Goal: Task Accomplishment & Management: Manage account settings

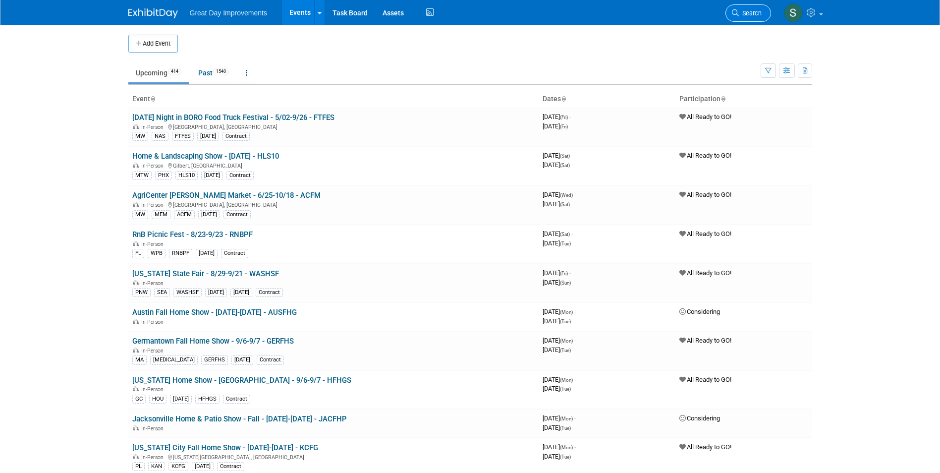
click at [754, 8] on link "Search" at bounding box center [749, 12] width 46 height 17
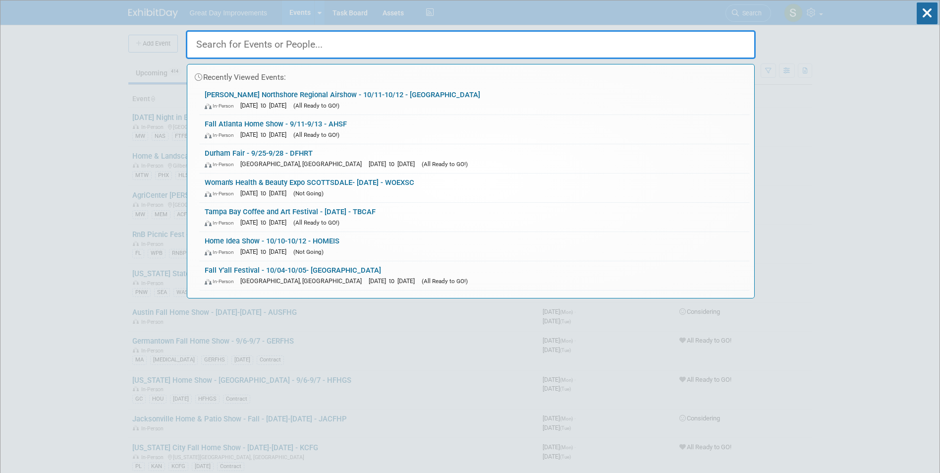
paste input "St. Charles Home & Remodeling Show"
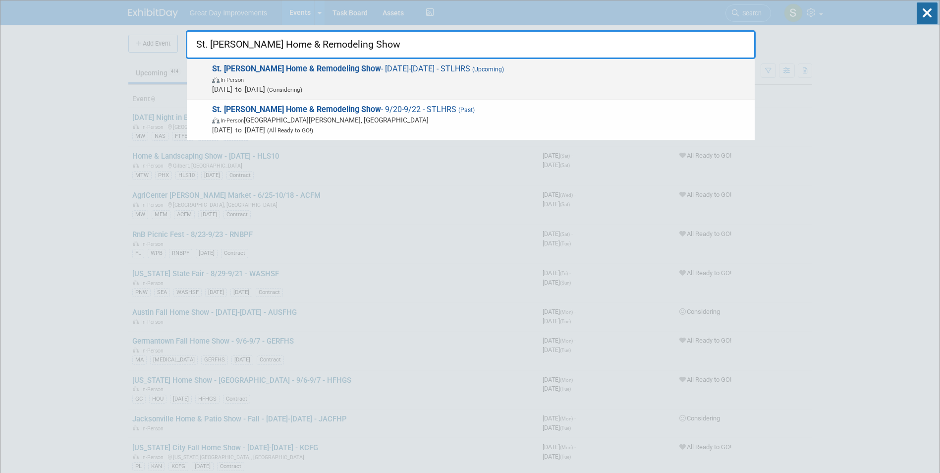
type input "St. Charles Home & Remodeling Show"
click at [314, 83] on span "In-Person" at bounding box center [481, 79] width 538 height 10
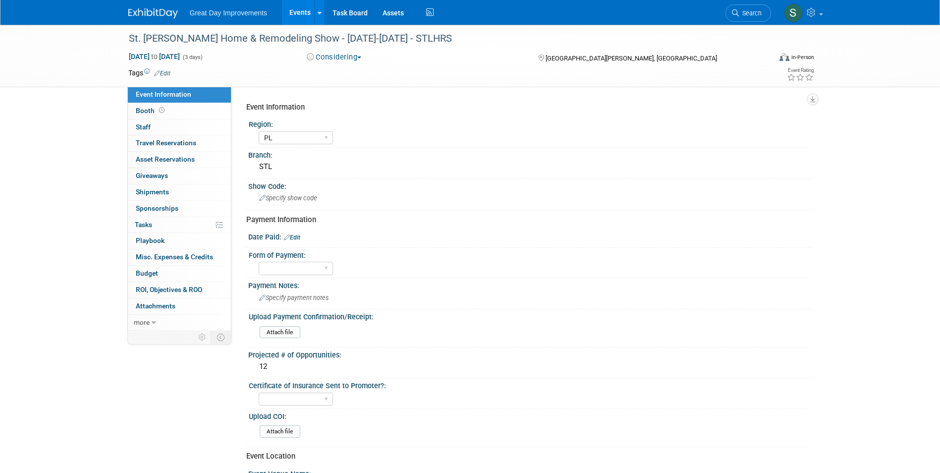
select select "PL"
click at [321, 57] on button "Considering" at bounding box center [334, 57] width 62 height 10
click at [358, 128] on link "All Ready to GO!" at bounding box center [345, 129] width 82 height 14
click at [166, 71] on link "Edit" at bounding box center [162, 73] width 16 height 7
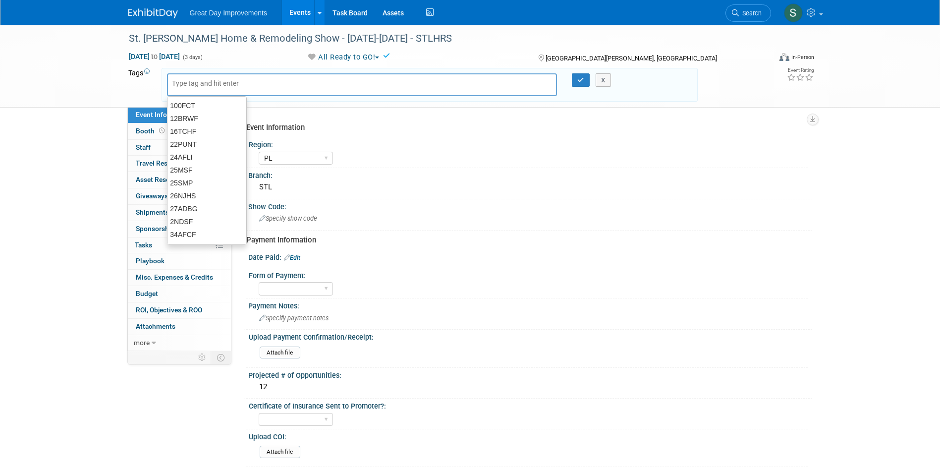
click at [218, 85] on input "text" at bounding box center [211, 83] width 79 height 10
type input "PL"
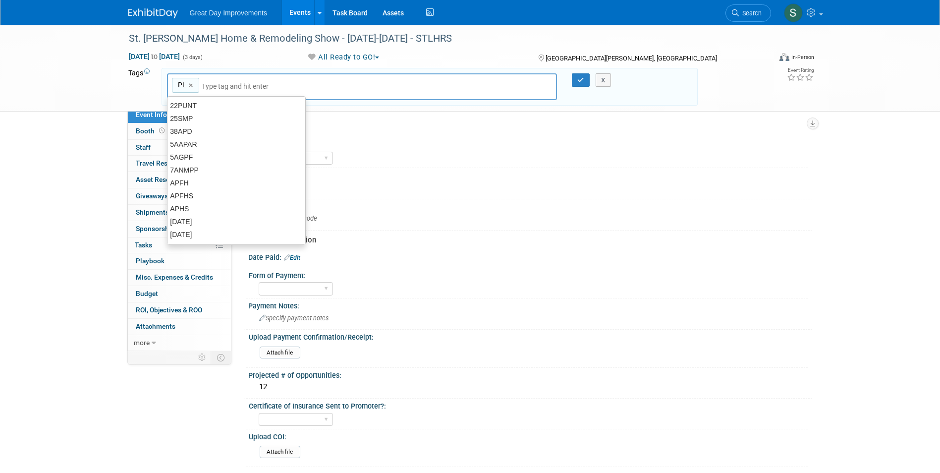
type input "PL"
type input "STL"
type input "PL, STL"
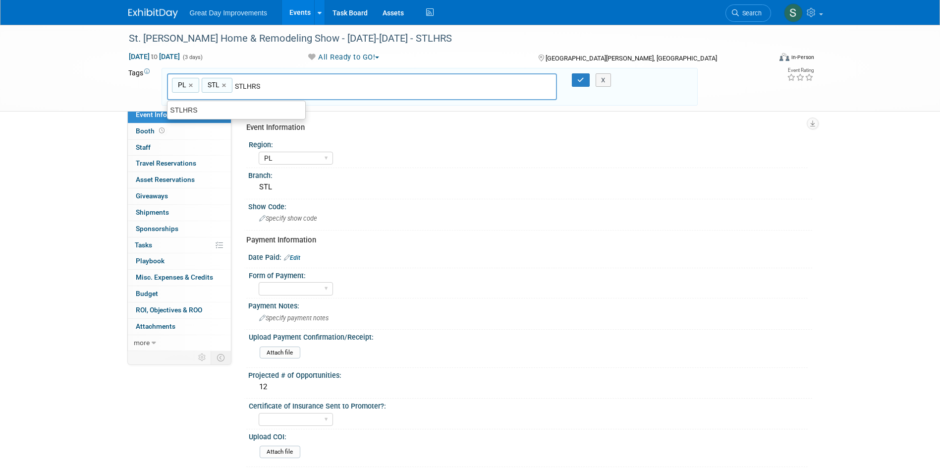
type input "STLHRS"
type input "PL, STL, STLHRS"
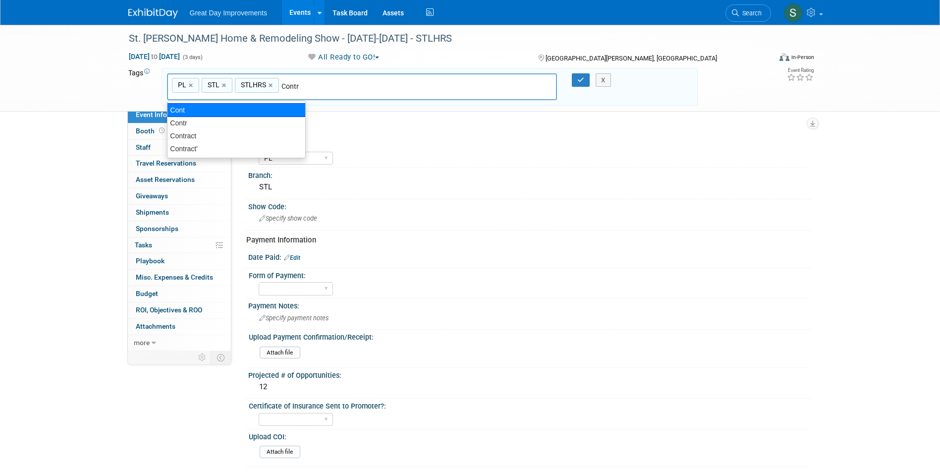
type input "Contract"
type input "PL, STL, STLHRS, Contract"
type input "[DATE]"
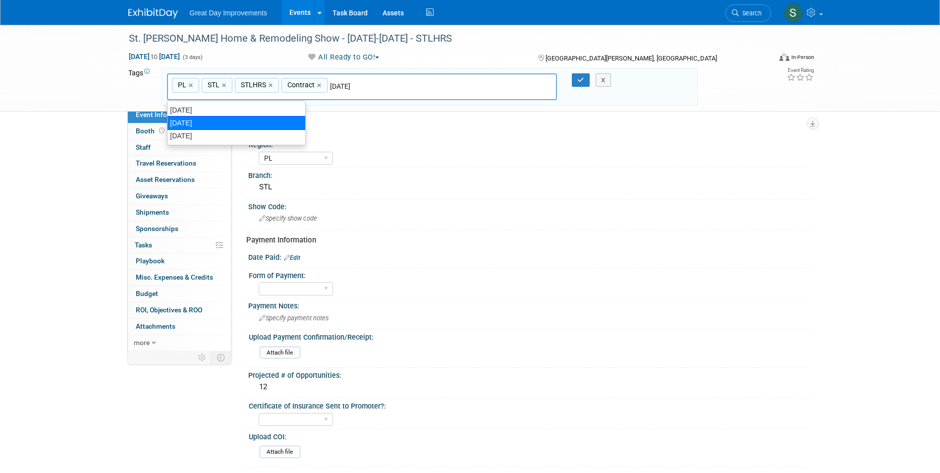
type input "PL, STL, STLHRS, Contract, SEPT25"
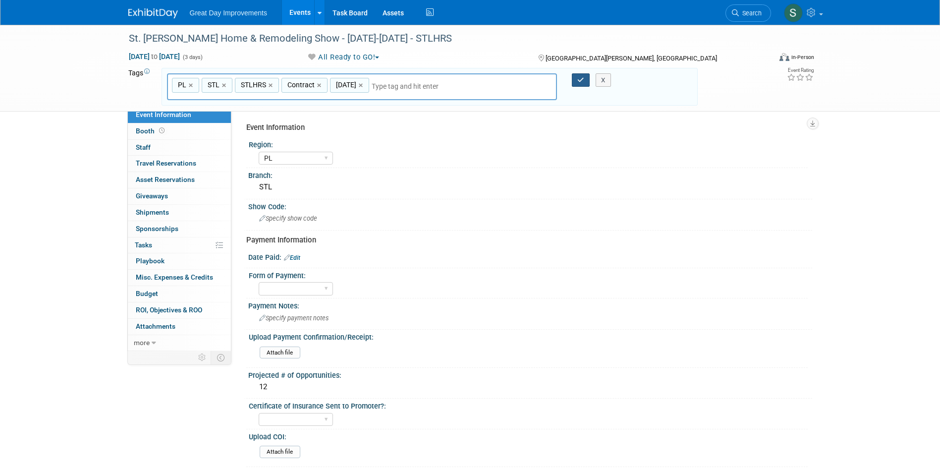
click at [583, 76] on button "button" at bounding box center [581, 80] width 18 height 14
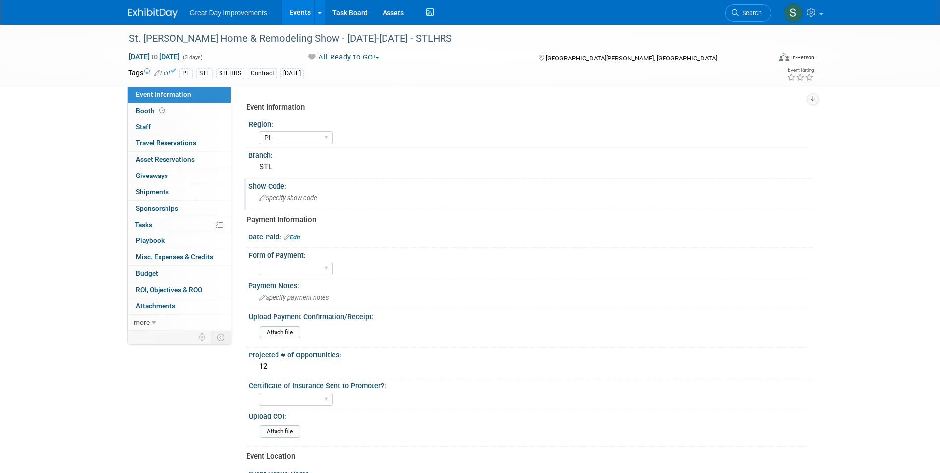
click at [372, 194] on div "Specify show code" at bounding box center [530, 197] width 549 height 15
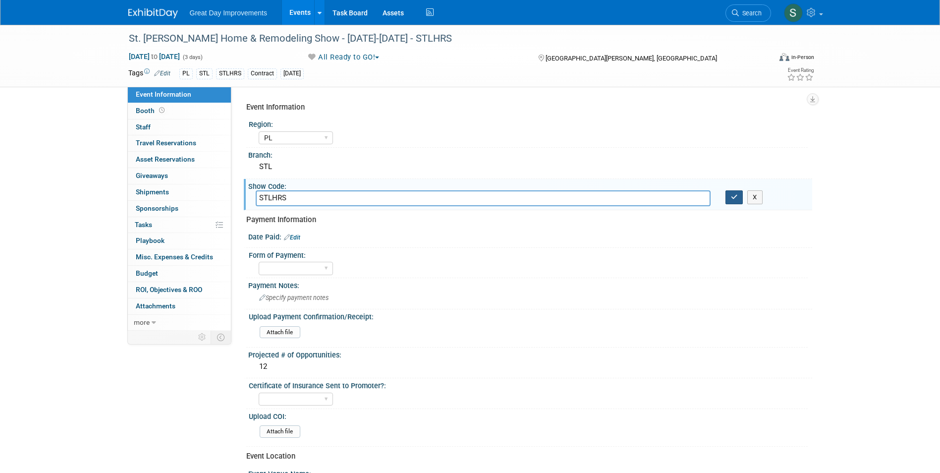
type input "STLHRS"
click at [730, 201] on button "button" at bounding box center [735, 197] width 18 height 14
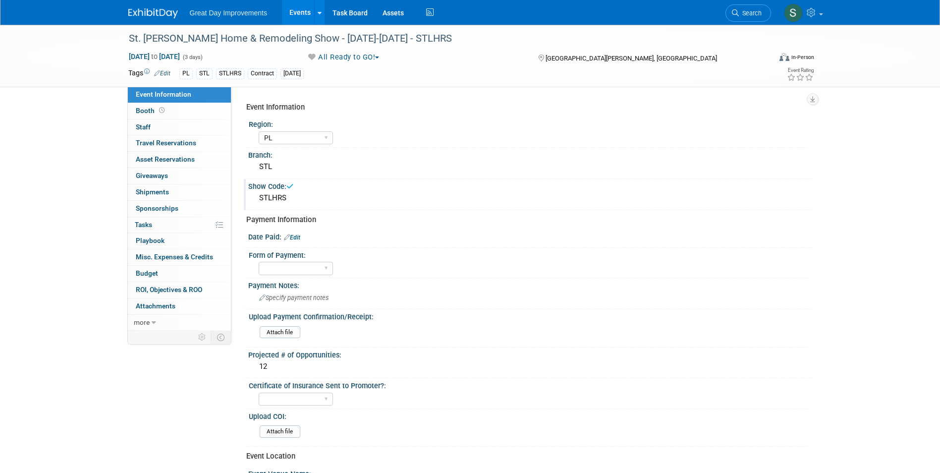
click at [293, 236] on link "Edit" at bounding box center [292, 237] width 16 height 7
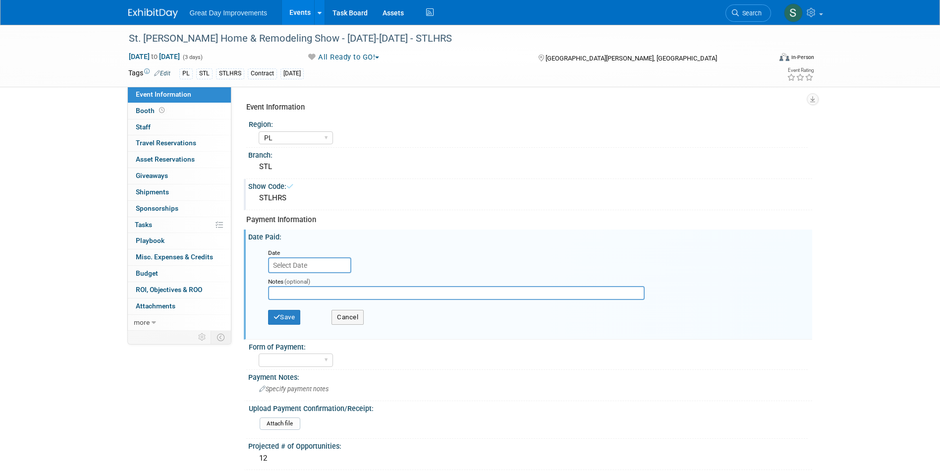
click at [309, 264] on input "text" at bounding box center [309, 265] width 83 height 16
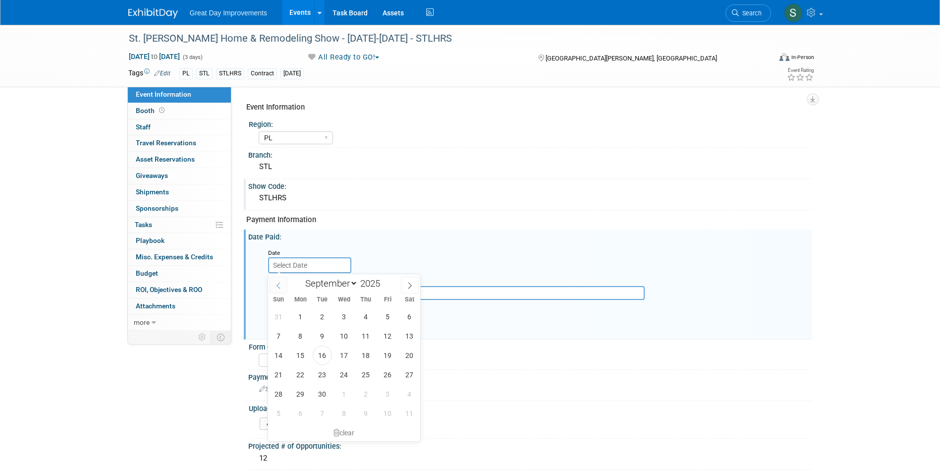
click at [282, 285] on icon at bounding box center [278, 285] width 7 height 7
click at [283, 285] on span at bounding box center [279, 285] width 18 height 17
click at [285, 285] on span at bounding box center [279, 285] width 18 height 17
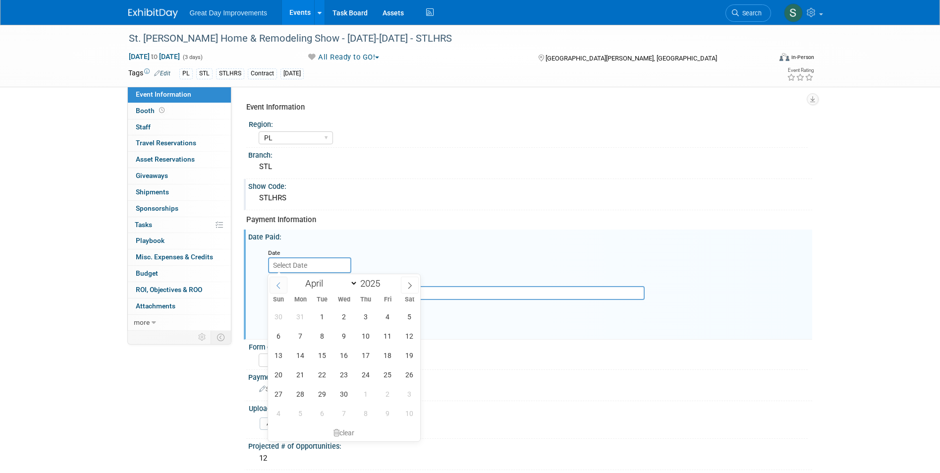
click at [285, 285] on span at bounding box center [279, 285] width 18 height 17
select select "2"
click at [303, 377] on span "17" at bounding box center [300, 374] width 19 height 19
type input "Mar 17, 2025"
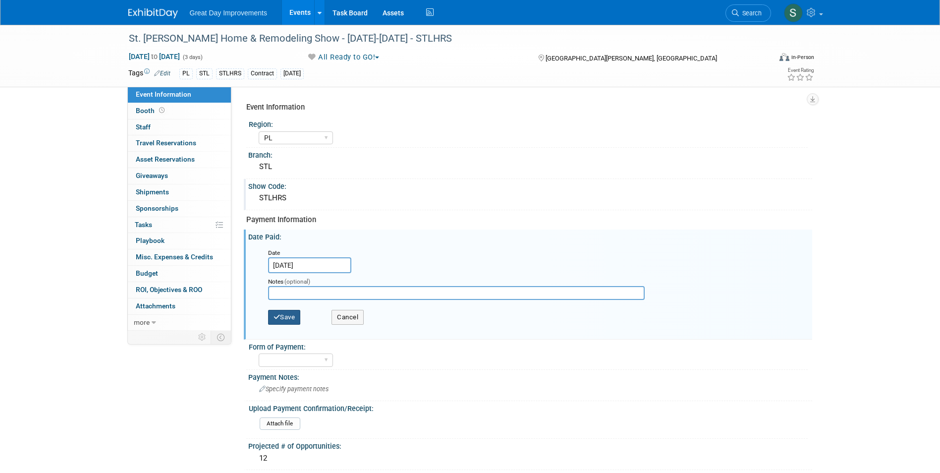
click at [299, 321] on button "Save" at bounding box center [284, 317] width 33 height 15
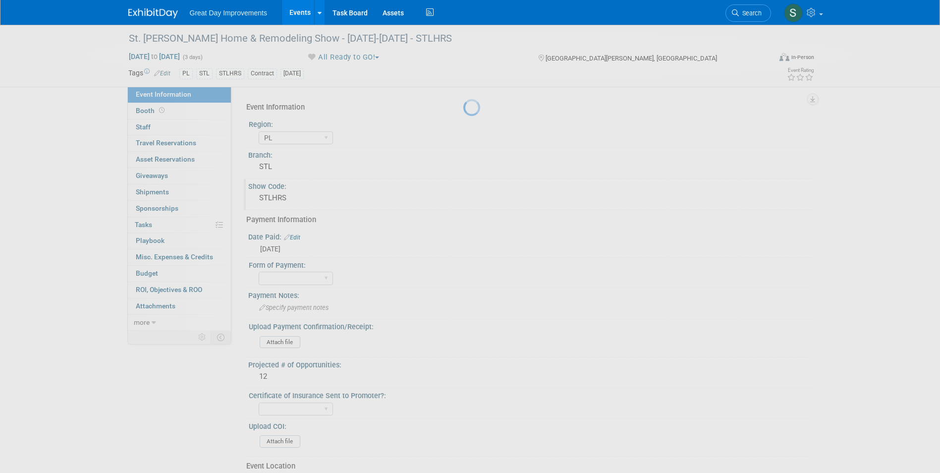
click at [286, 306] on body "Great Day Improvements Events Add Event Bulk Upload Events Shareable Event Boar…" at bounding box center [470, 236] width 940 height 473
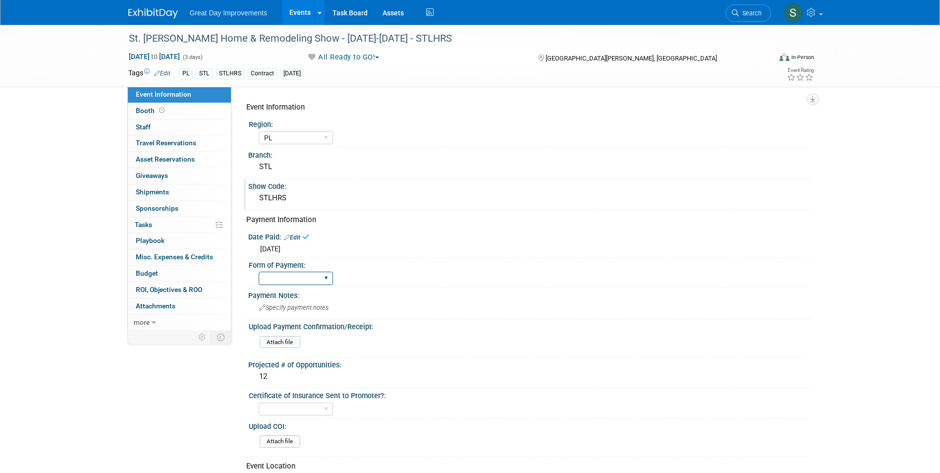
click at [289, 273] on select "Paid via CC Check Requested Pay at the Gate Other" at bounding box center [296, 278] width 74 height 13
select select "Paid via CC"
click at [259, 272] on select "Paid via CC Check Requested Pay at the Gate Other" at bounding box center [296, 278] width 74 height 13
click at [138, 10] on img at bounding box center [153, 13] width 50 height 10
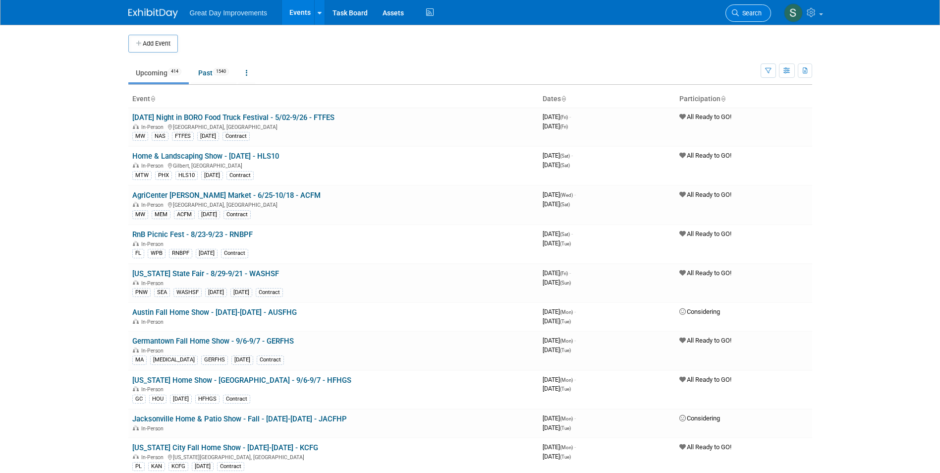
drag, startPoint x: 768, startPoint y: 10, endPoint x: 755, endPoint y: 9, distance: 13.4
click at [767, 10] on li "Search" at bounding box center [749, 12] width 46 height 24
click at [752, 9] on span "Search" at bounding box center [750, 12] width 23 height 7
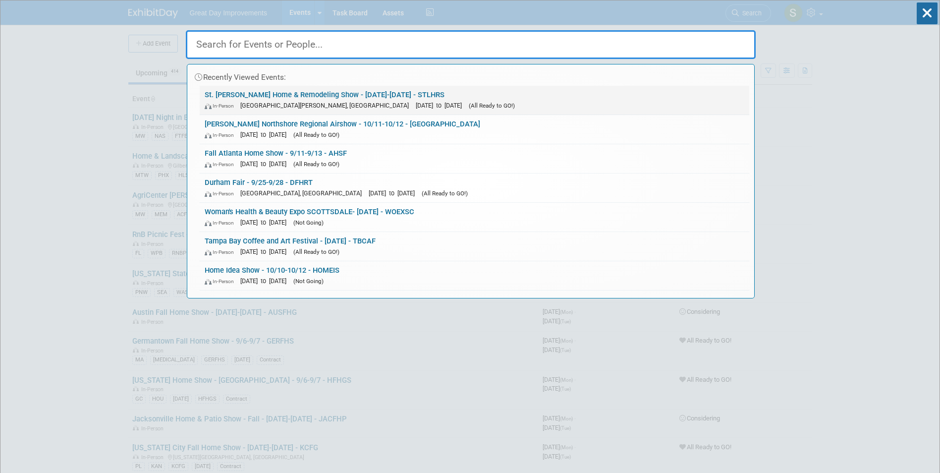
click at [360, 97] on link "St. Charles Home & Remodeling Show - 9/20/25-9/22/25 - STLHRS In-Person Saint C…" at bounding box center [475, 100] width 550 height 29
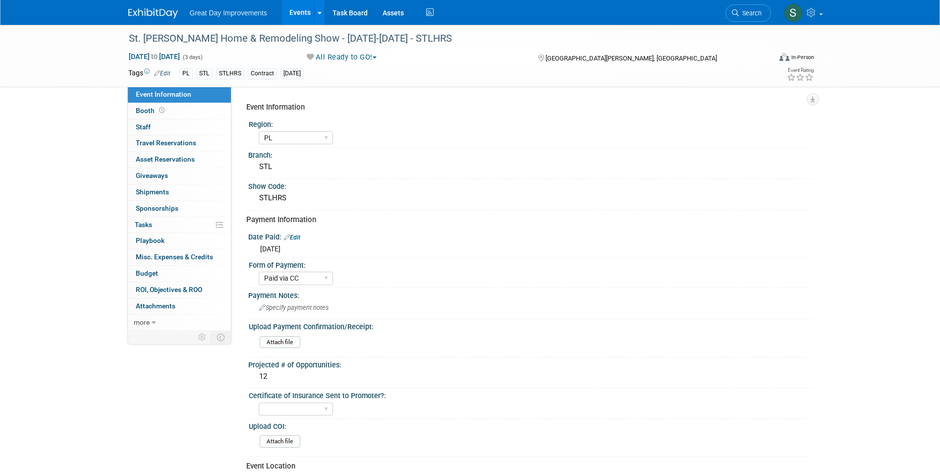
select select "PL"
select select "Paid via CC"
click at [135, 12] on img at bounding box center [153, 13] width 50 height 10
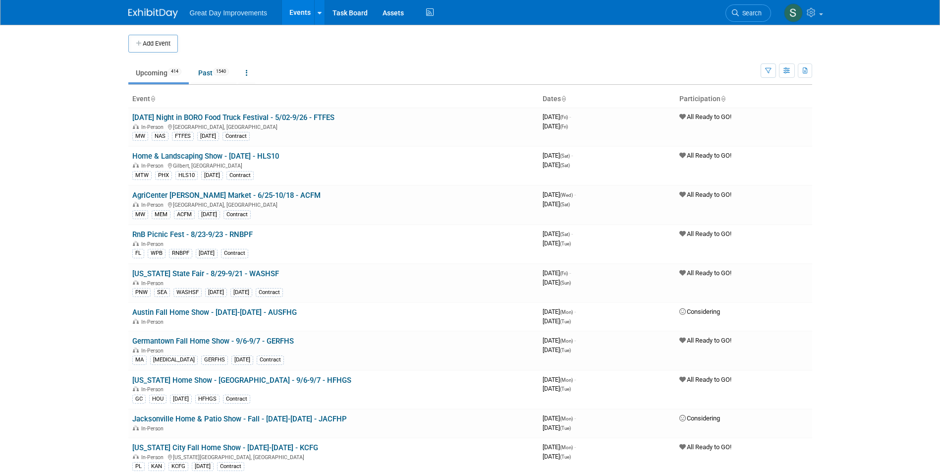
click at [750, 15] on span "Search" at bounding box center [750, 12] width 23 height 7
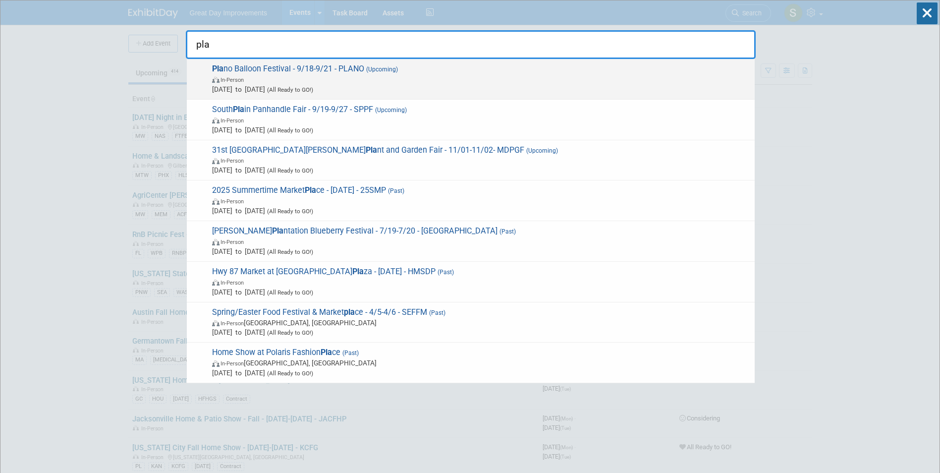
type input "pla"
click at [440, 69] on span "Pla no Balloon Festival - 9/18-9/21 - PLANO (Upcoming) In-Person Sep 18, 2025 t…" at bounding box center [479, 79] width 541 height 30
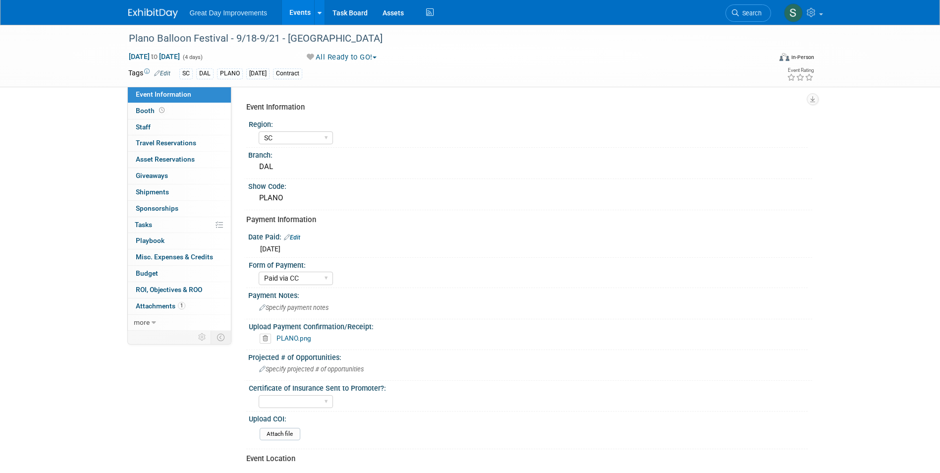
select select "SC"
select select "Paid via CC"
click at [0, 160] on html "Great Day Improvements Events Add Event Bulk Upload Events Shareable Event Boar…" at bounding box center [470, 236] width 940 height 473
click at [157, 6] on link at bounding box center [158, 8] width 61 height 8
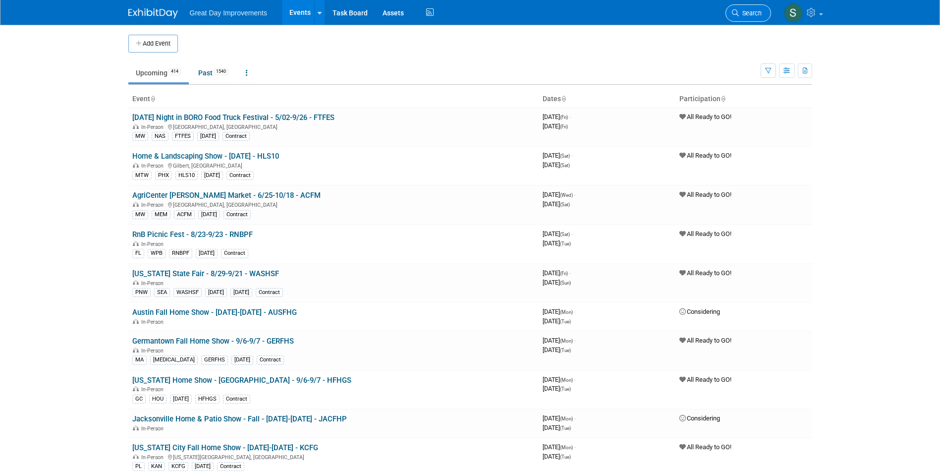
click at [752, 16] on span "Search" at bounding box center [750, 12] width 23 height 7
